Goal: Task Accomplishment & Management: Use online tool/utility

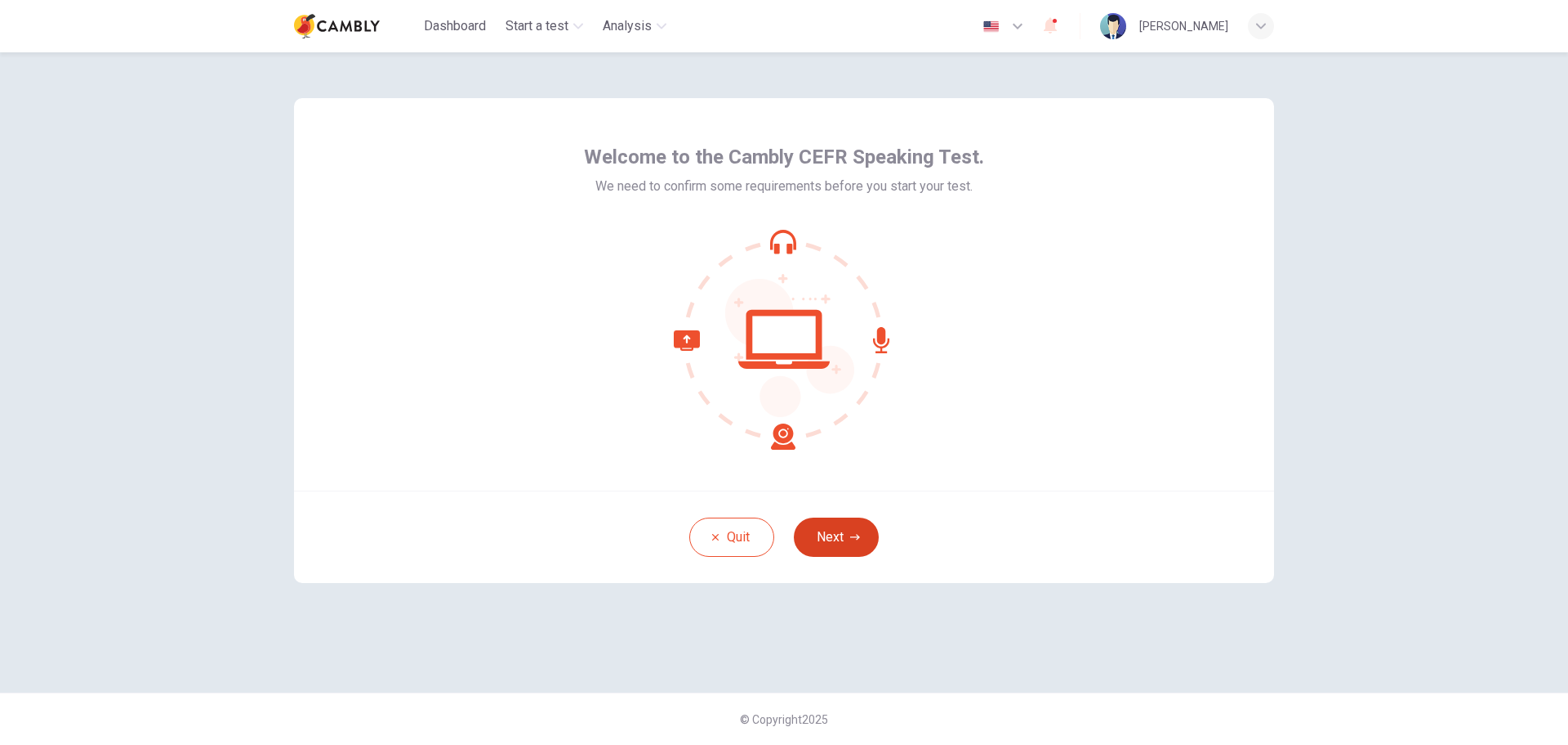
click at [837, 528] on button "Next" at bounding box center [836, 536] width 85 height 39
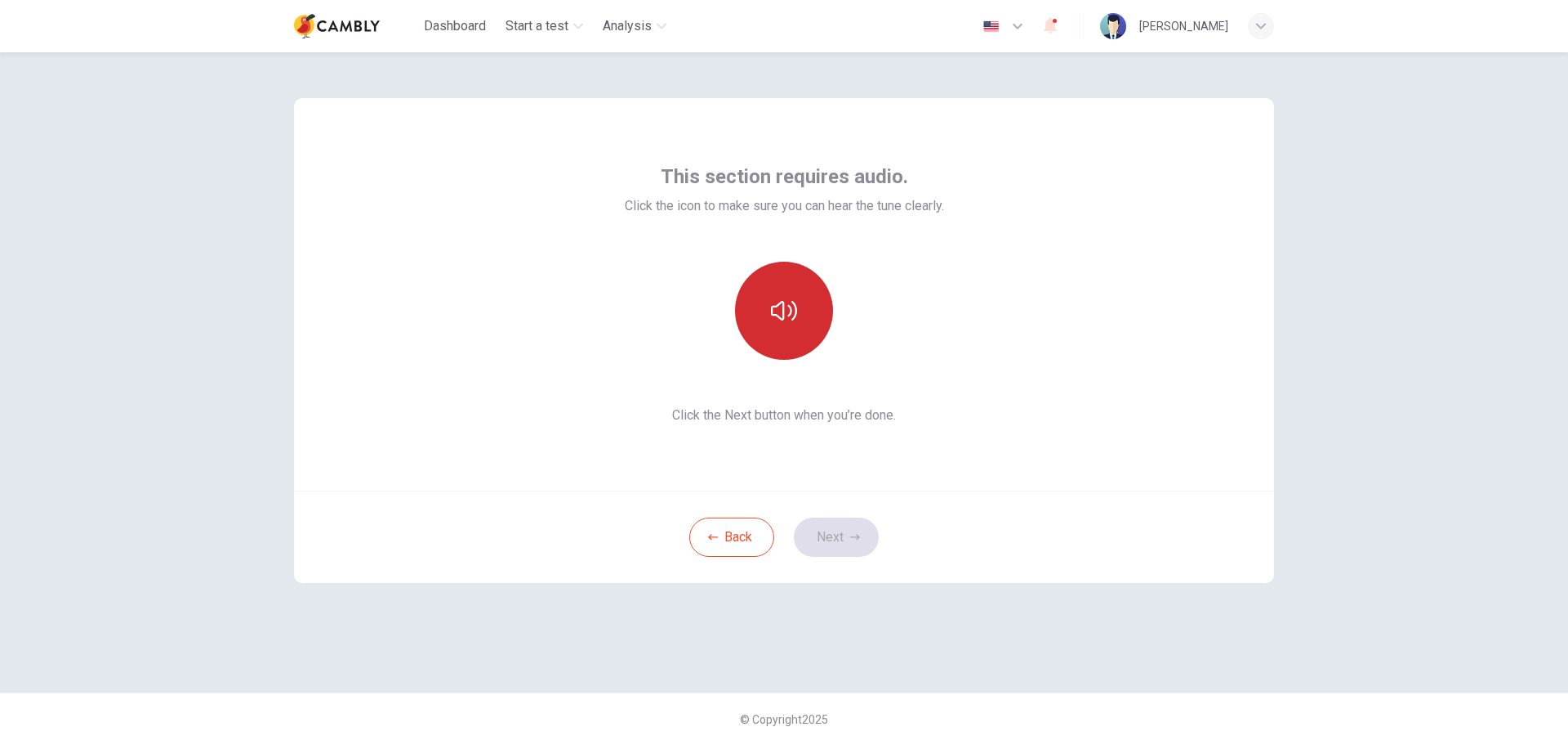
click at [778, 327] on button "button" at bounding box center [784, 310] width 98 height 98
click at [845, 537] on button "Next" at bounding box center [836, 536] width 85 height 39
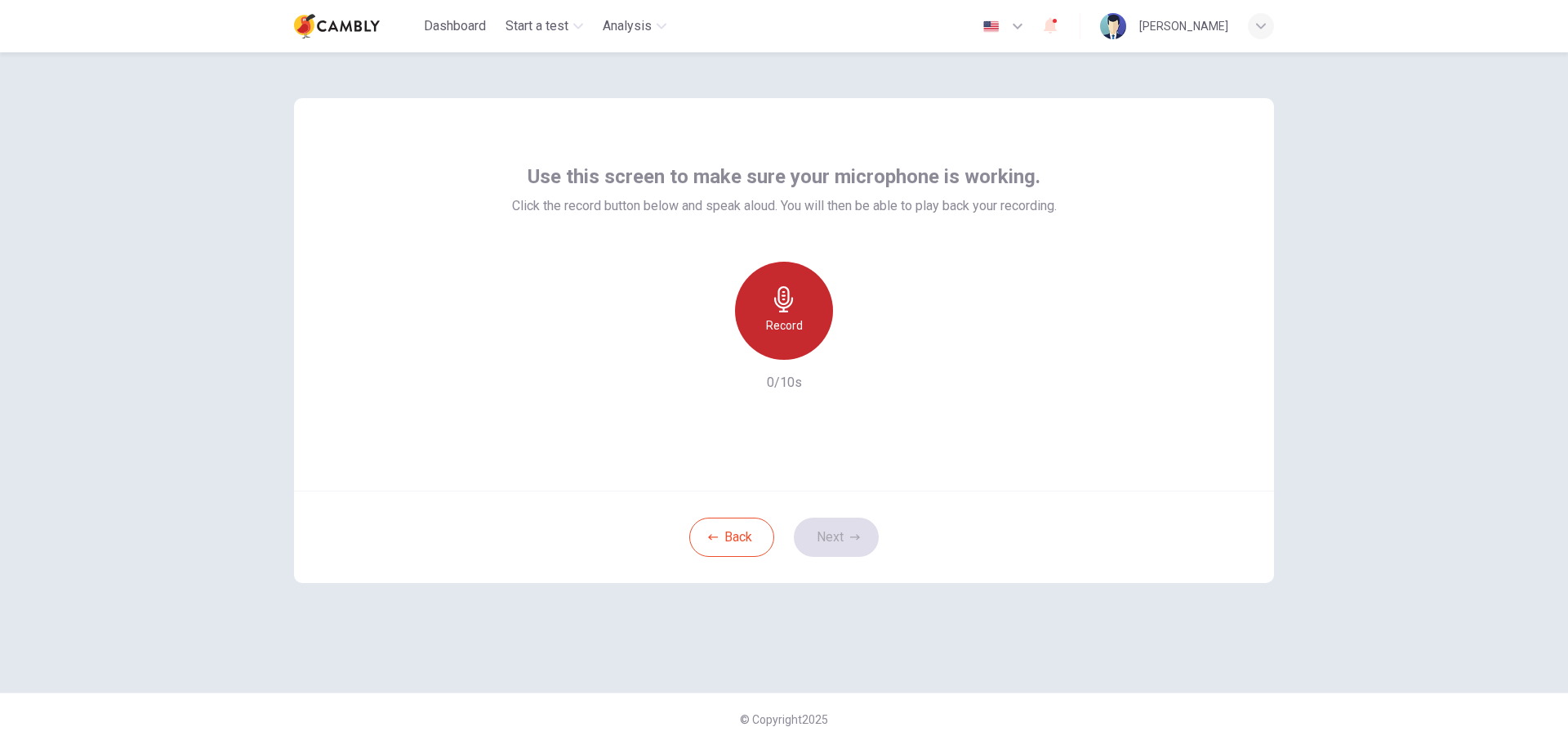
click at [818, 323] on div "Record" at bounding box center [784, 310] width 98 height 98
click at [796, 299] on icon "button" at bounding box center [784, 299] width 26 height 26
click at [861, 350] on icon "button" at bounding box center [859, 346] width 16 height 16
click at [855, 537] on icon "button" at bounding box center [855, 536] width 10 height 6
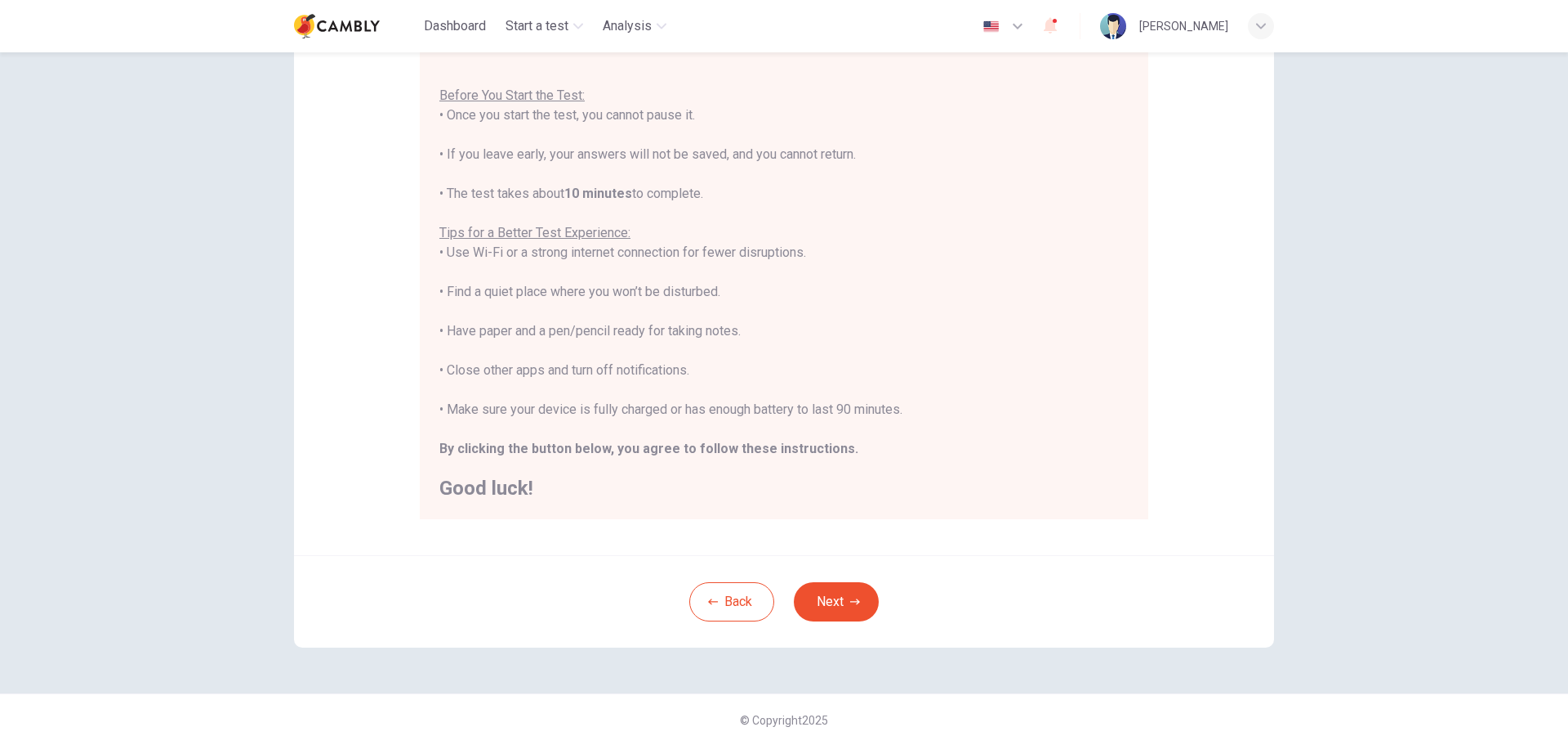
scroll to position [164, 0]
click at [818, 602] on button "Next" at bounding box center [836, 601] width 85 height 39
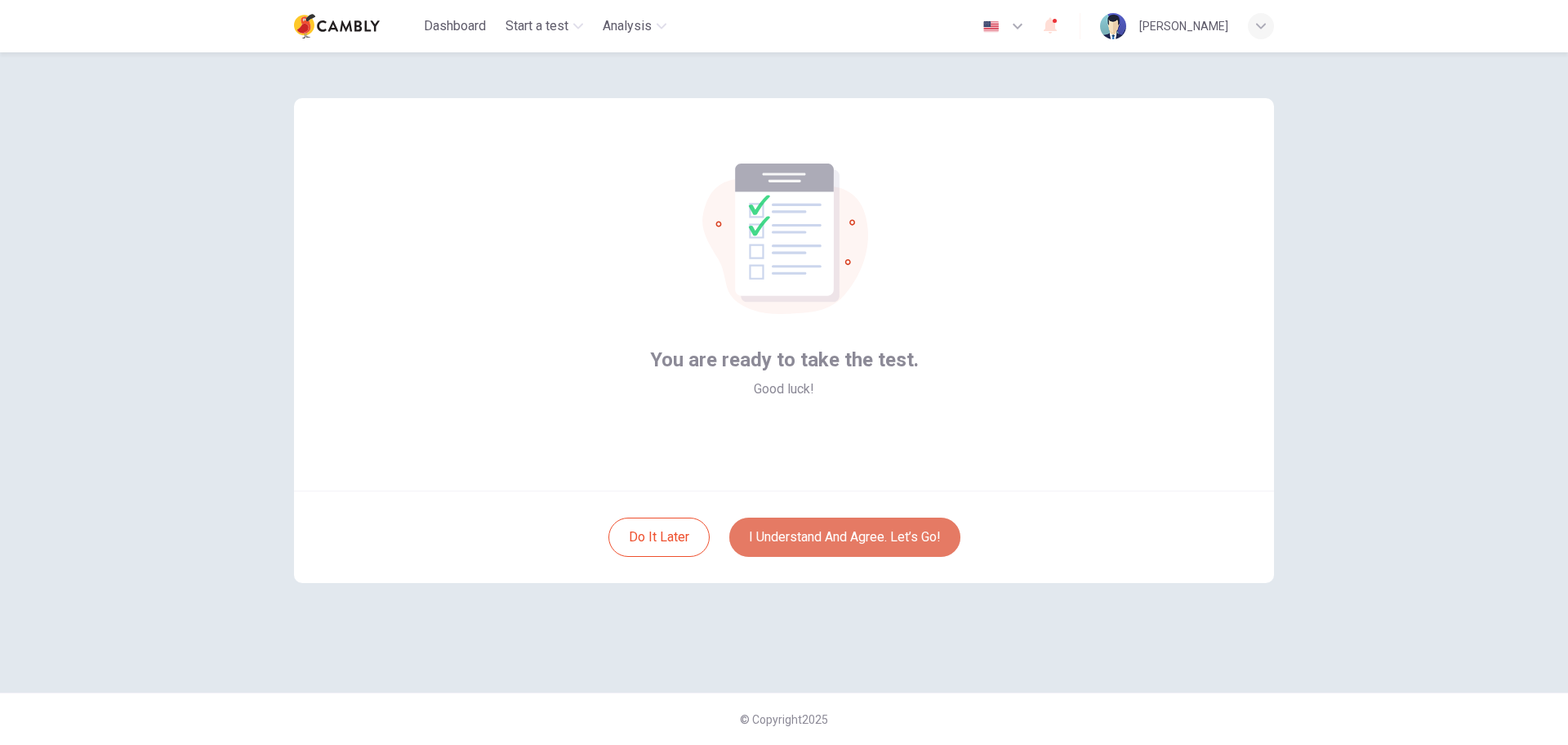
click at [792, 533] on button "I understand and agree. Let’s go!" at bounding box center [845, 536] width 232 height 39
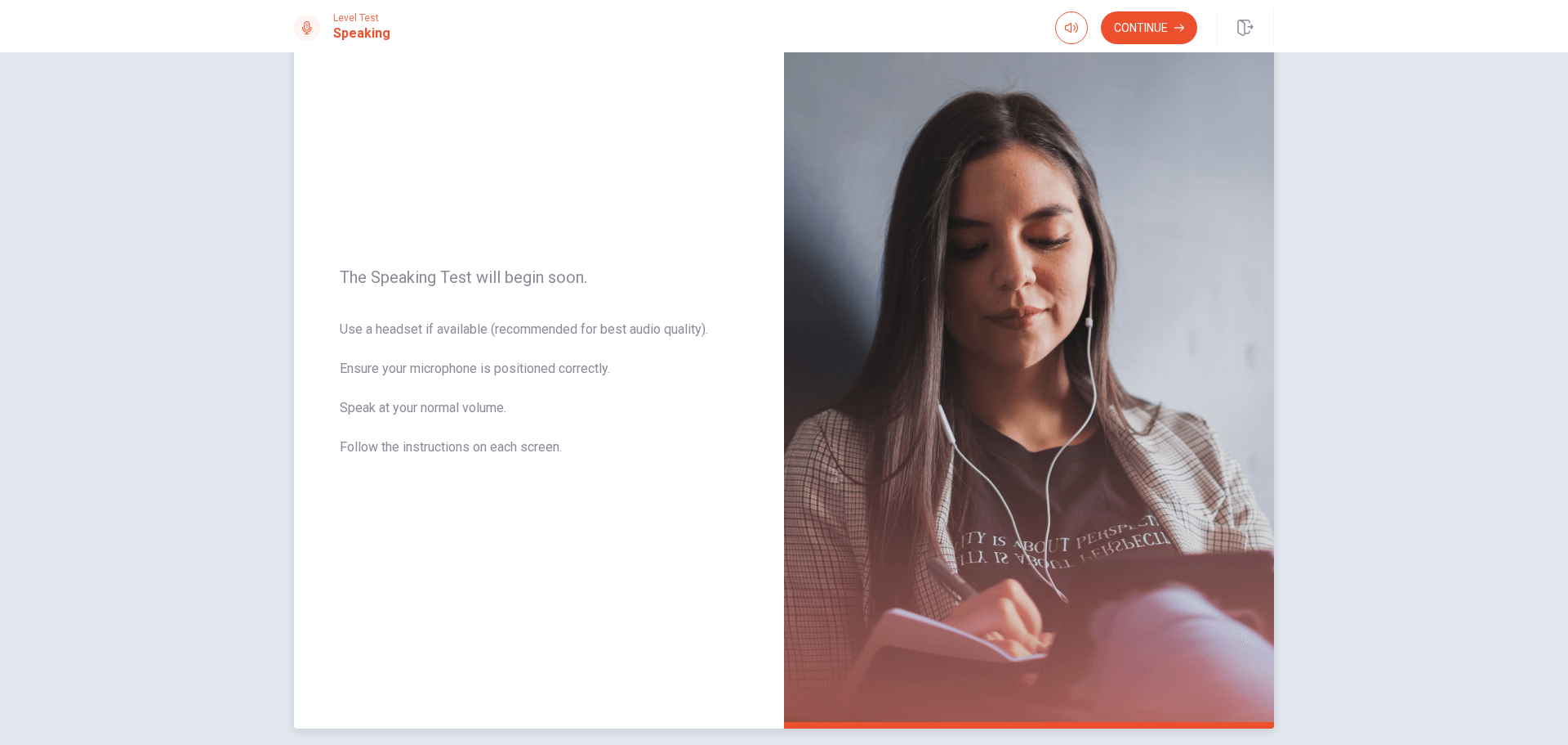
scroll to position [138, 0]
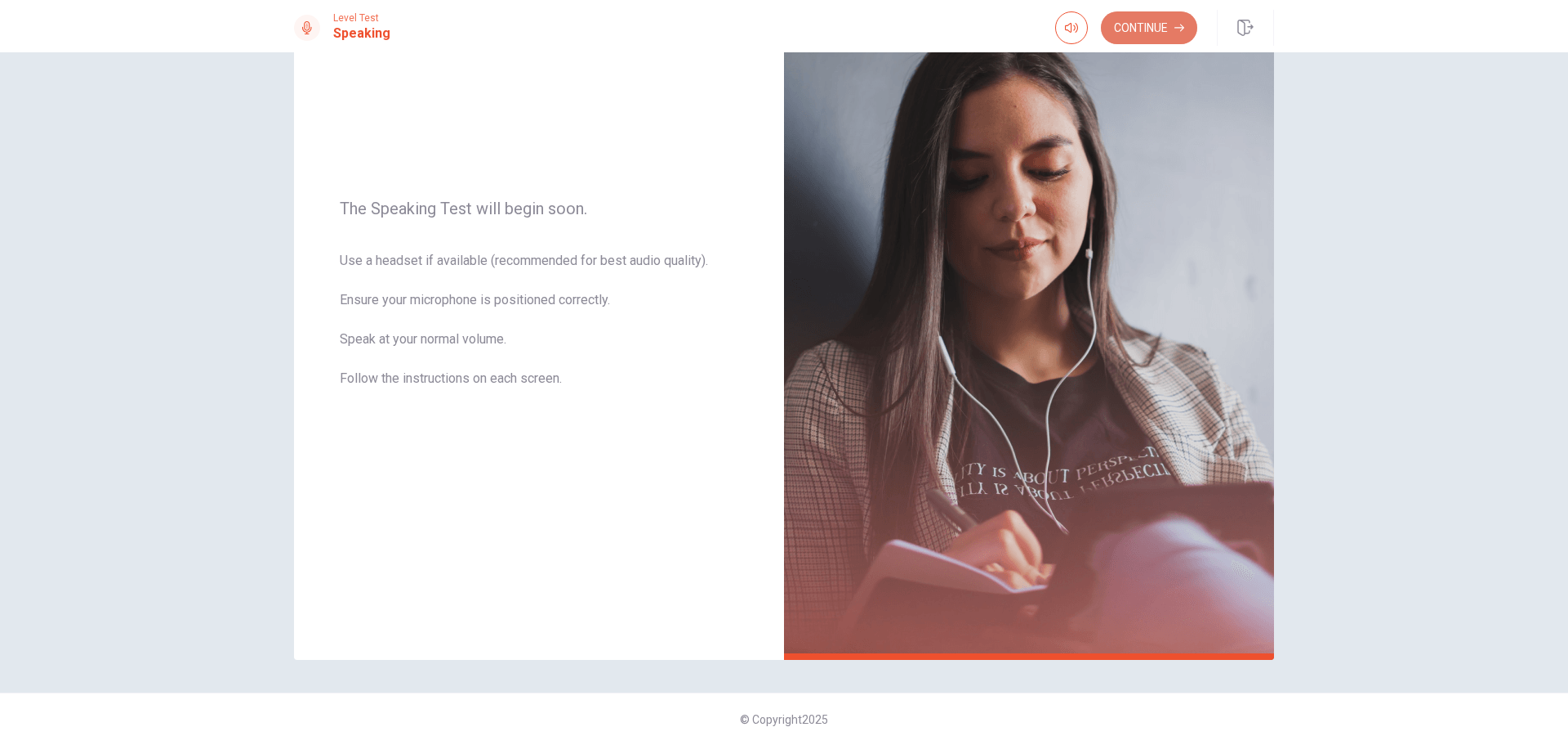
click at [1140, 25] on button "Continue" at bounding box center [1149, 28] width 96 height 33
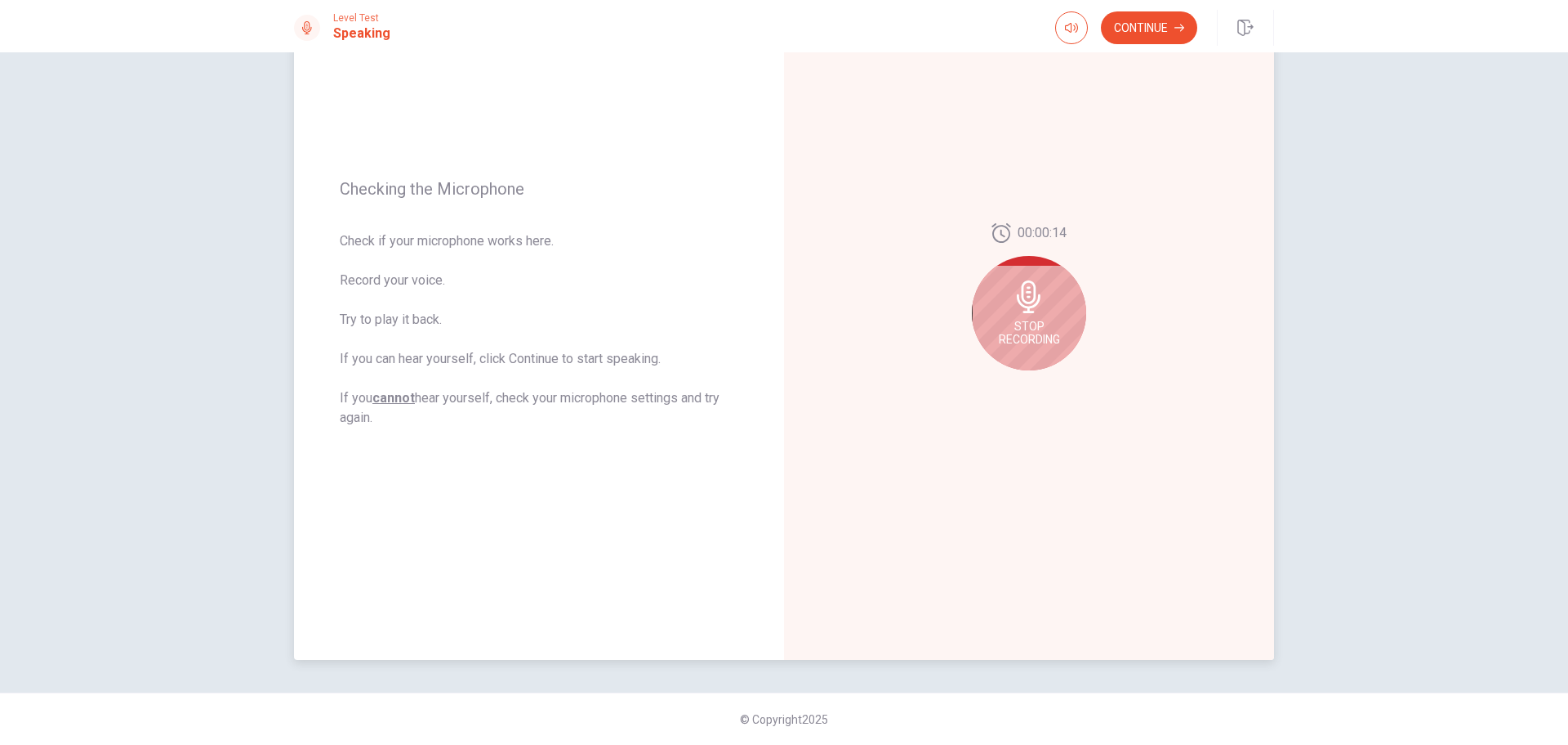
click at [1032, 319] on span "Stop Recording" at bounding box center [1030, 332] width 61 height 26
click at [1047, 391] on button "Play Audio" at bounding box center [1047, 384] width 23 height 23
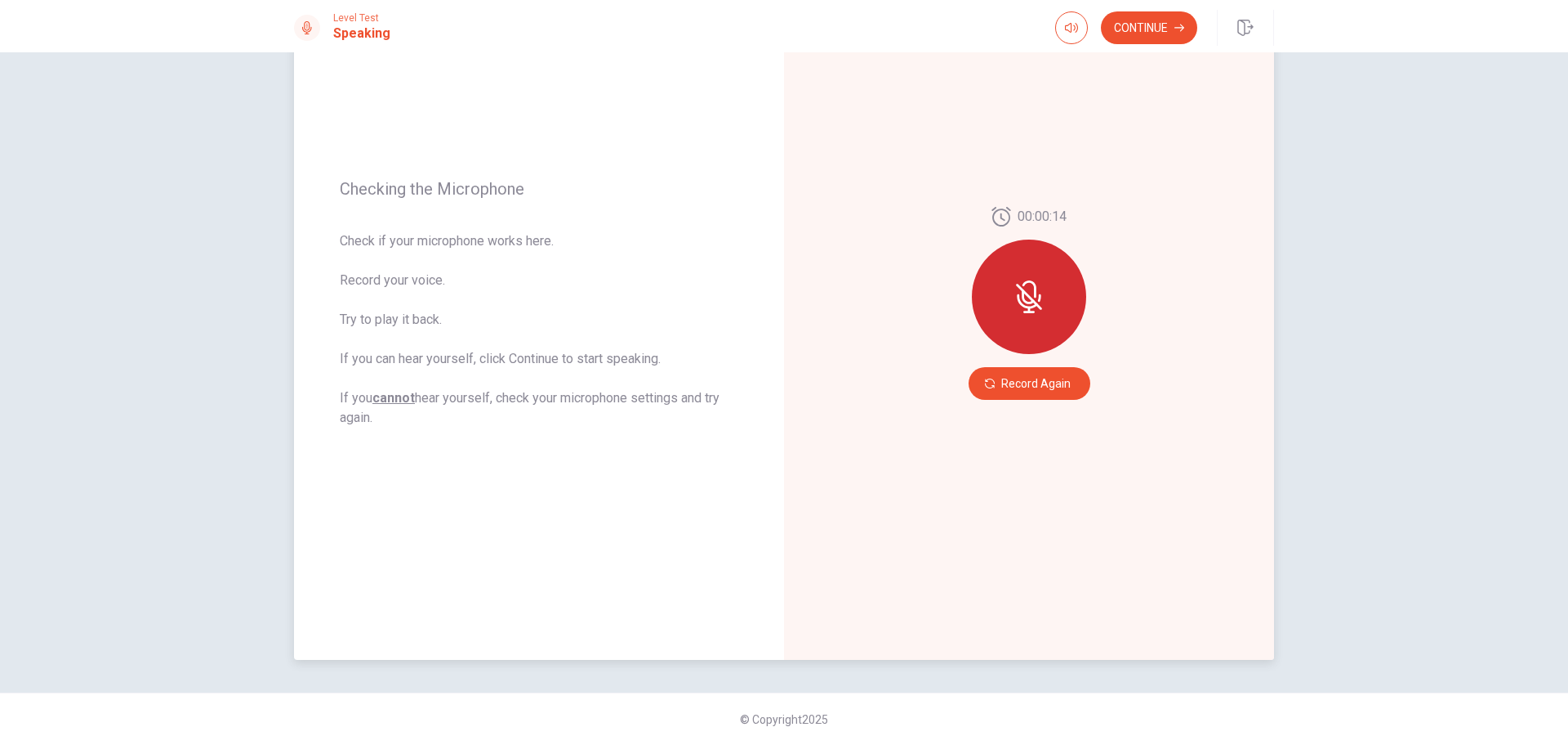
click at [1039, 297] on icon at bounding box center [1040, 298] width 3 height 8
click at [1017, 301] on icon at bounding box center [1029, 297] width 33 height 33
click at [1024, 393] on button "Record Again" at bounding box center [1029, 384] width 122 height 33
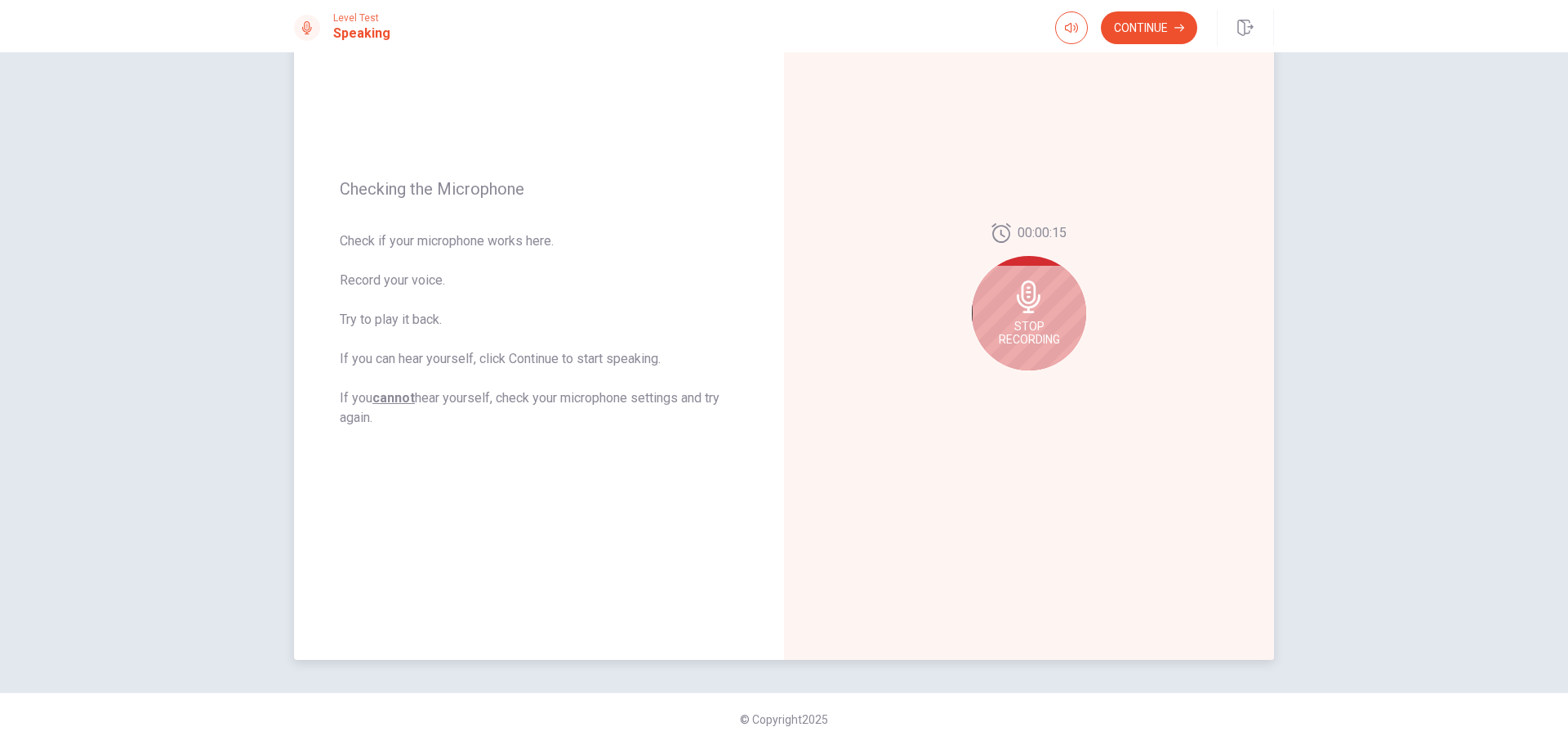
click at [1036, 303] on icon at bounding box center [1029, 297] width 33 height 33
click at [1006, 380] on icon "Record Again" at bounding box center [1011, 384] width 10 height 10
click at [1039, 309] on icon at bounding box center [1029, 297] width 33 height 33
click at [1045, 385] on icon "Play Audio" at bounding box center [1047, 384] width 10 height 10
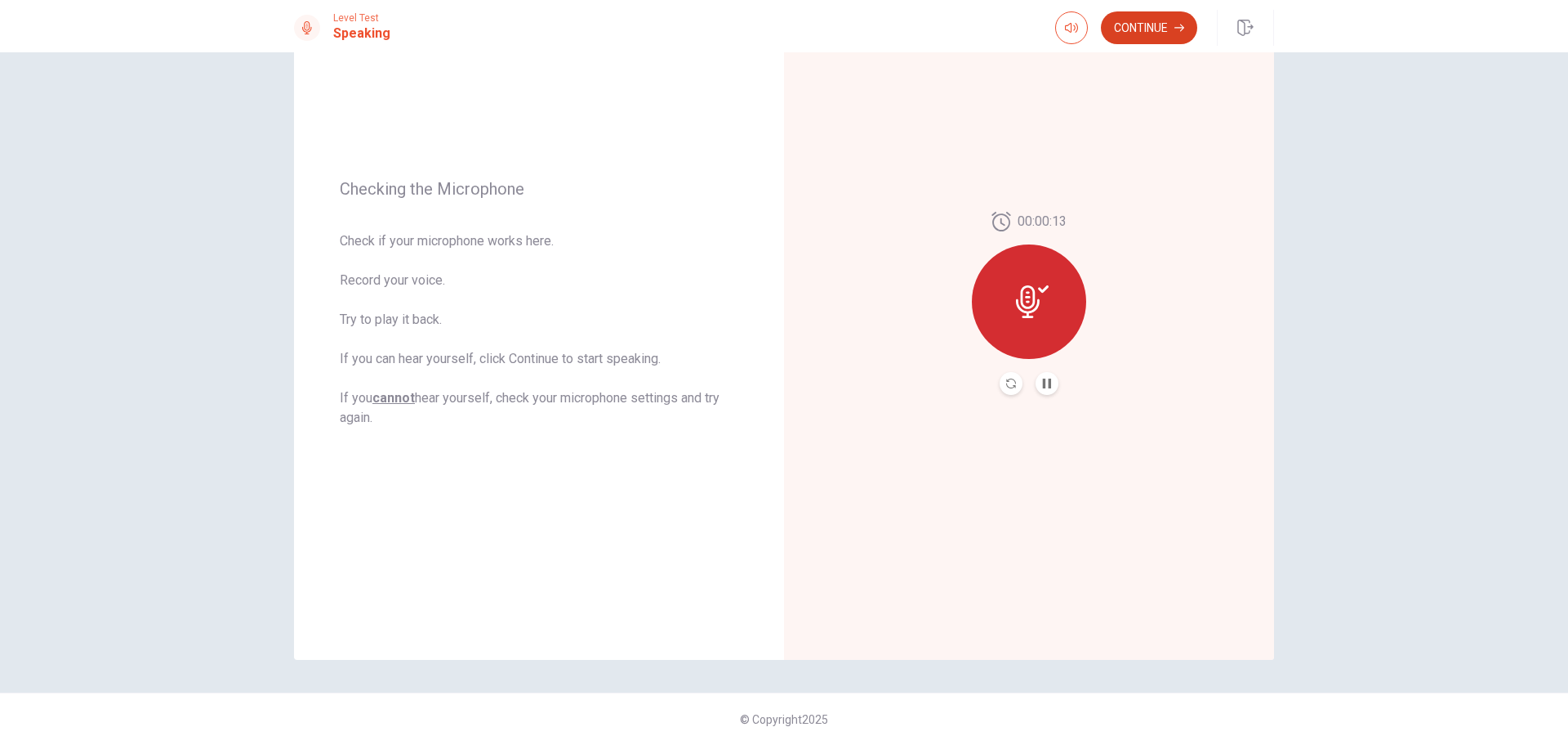
click at [1154, 26] on button "Continue" at bounding box center [1149, 28] width 96 height 33
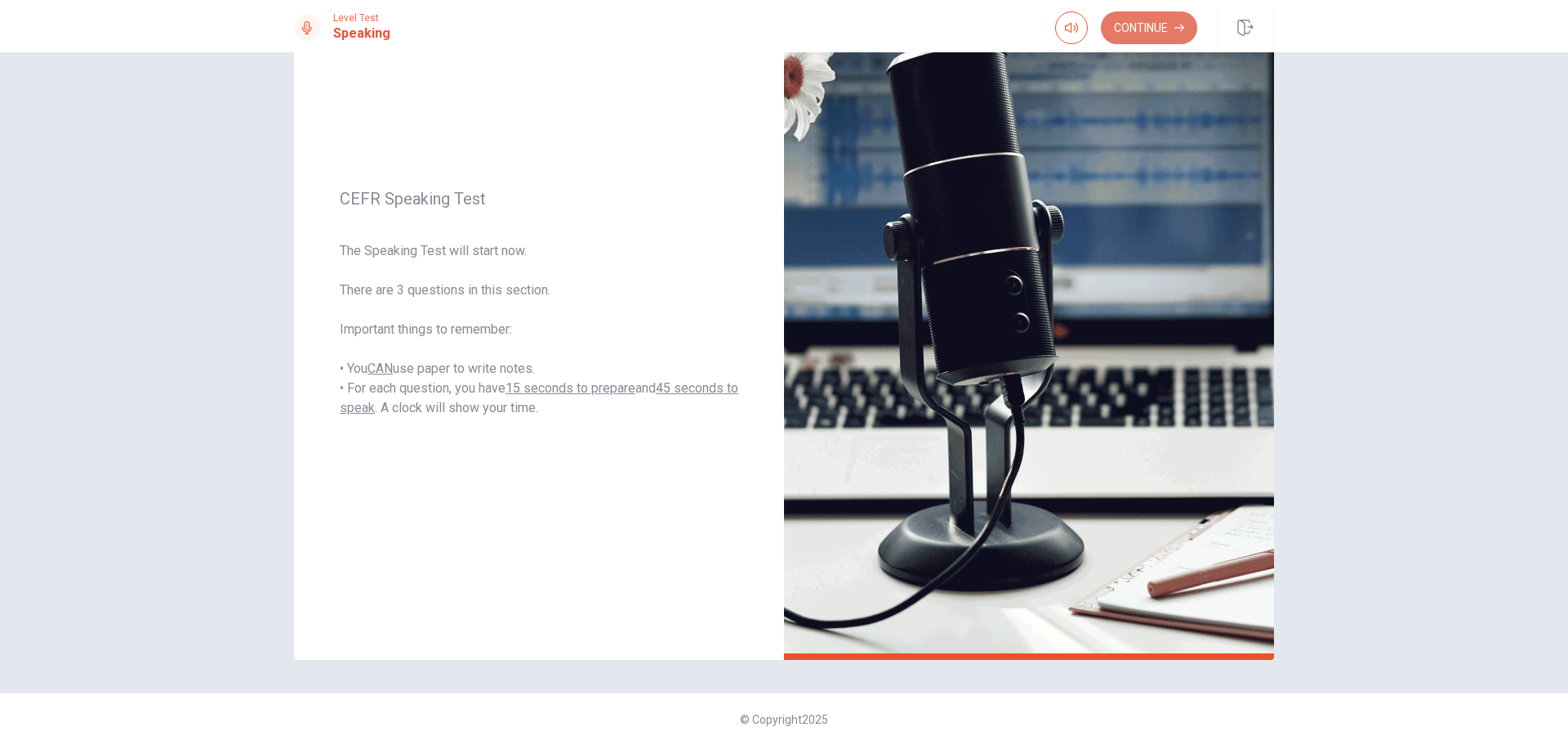
click at [1140, 34] on button "Continue" at bounding box center [1149, 28] width 96 height 33
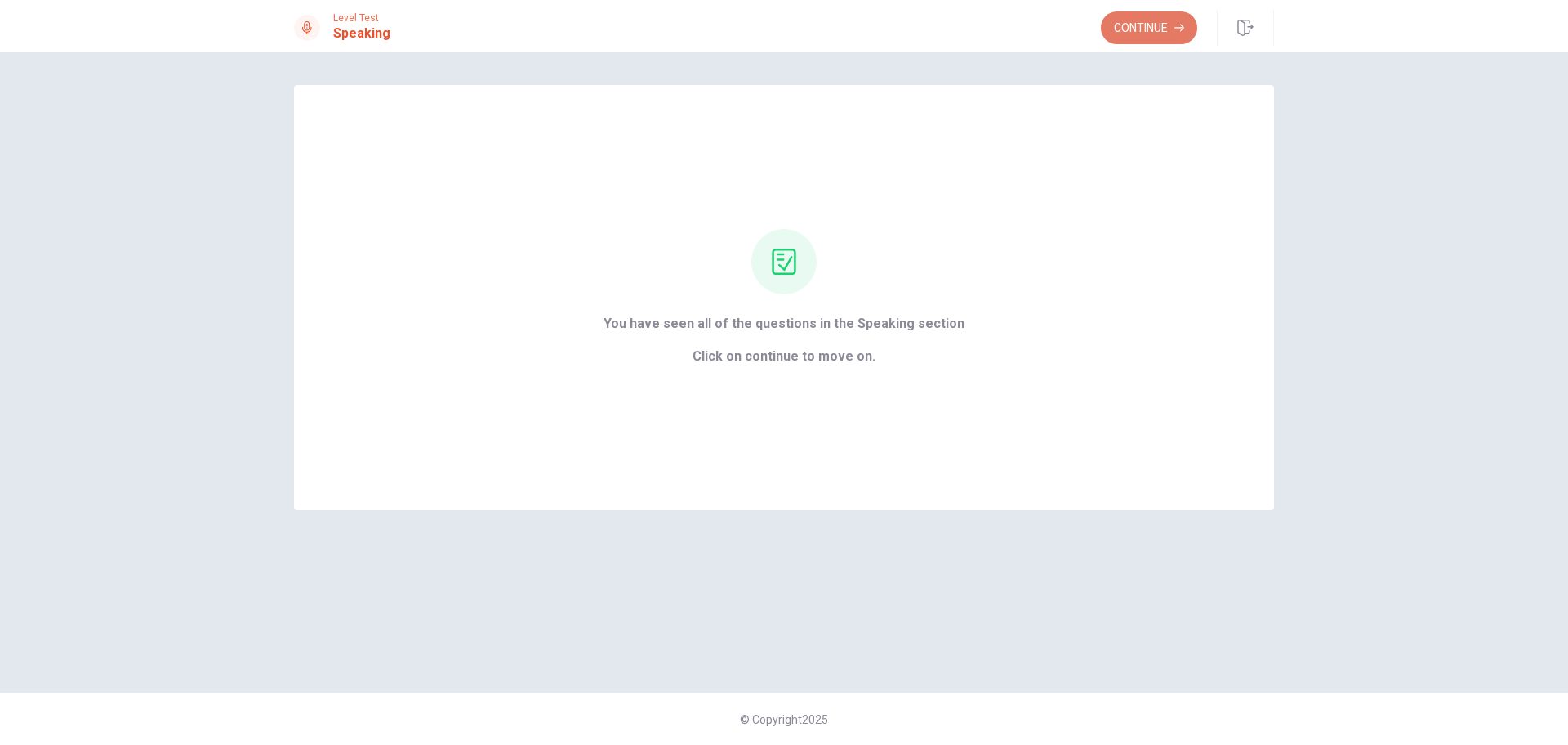
click at [1130, 30] on button "Continue" at bounding box center [1149, 28] width 96 height 33
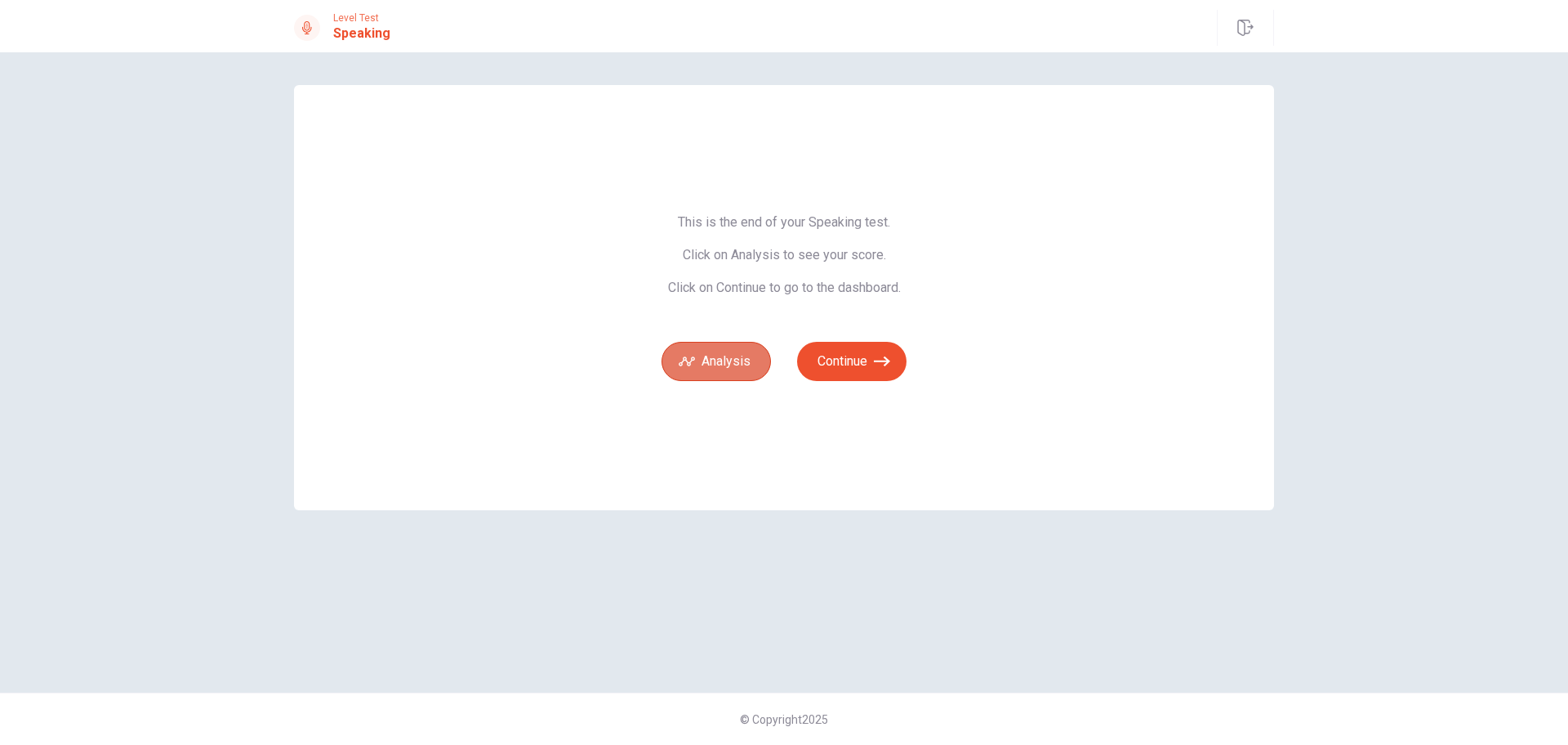
click at [693, 367] on icon "button" at bounding box center [687, 360] width 16 height 16
